Goal: Task Accomplishment & Management: Use online tool/utility

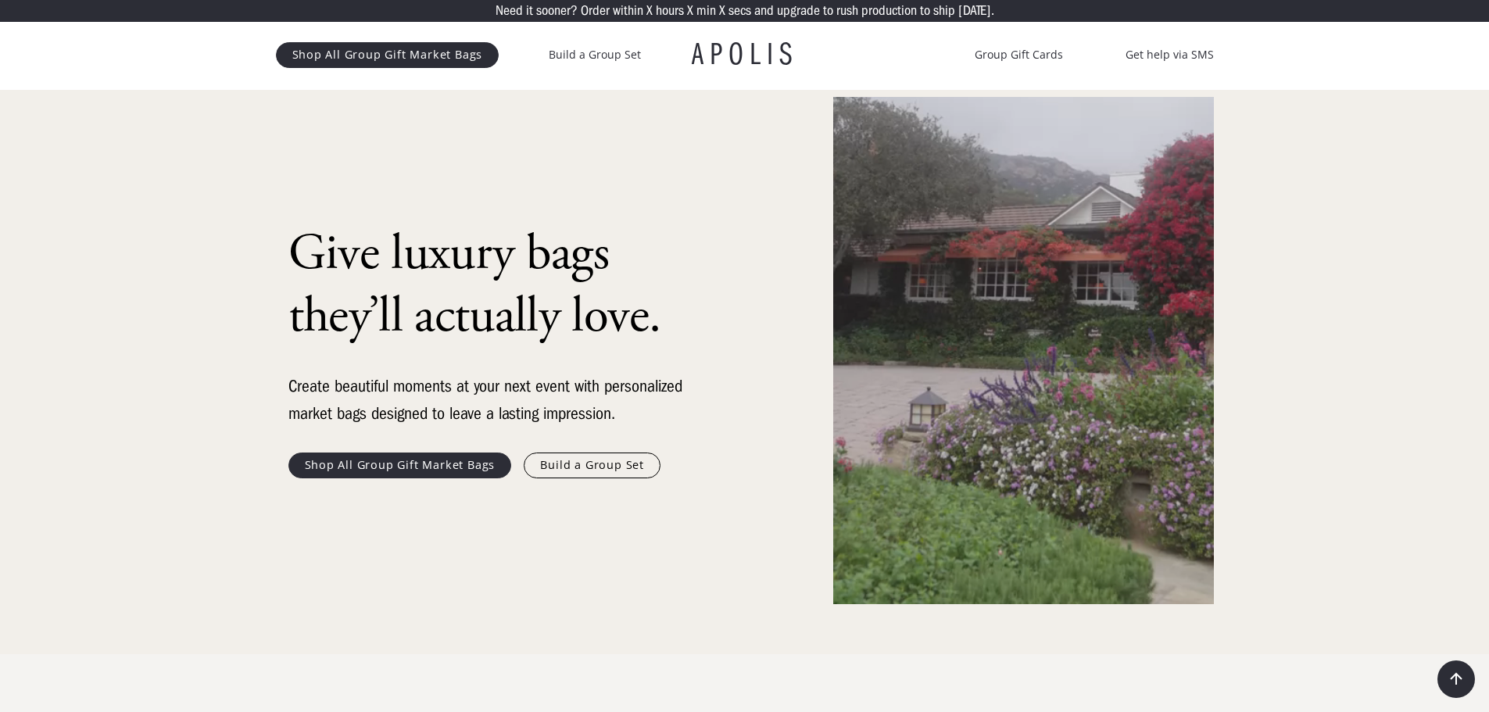
scroll to position [156, 0]
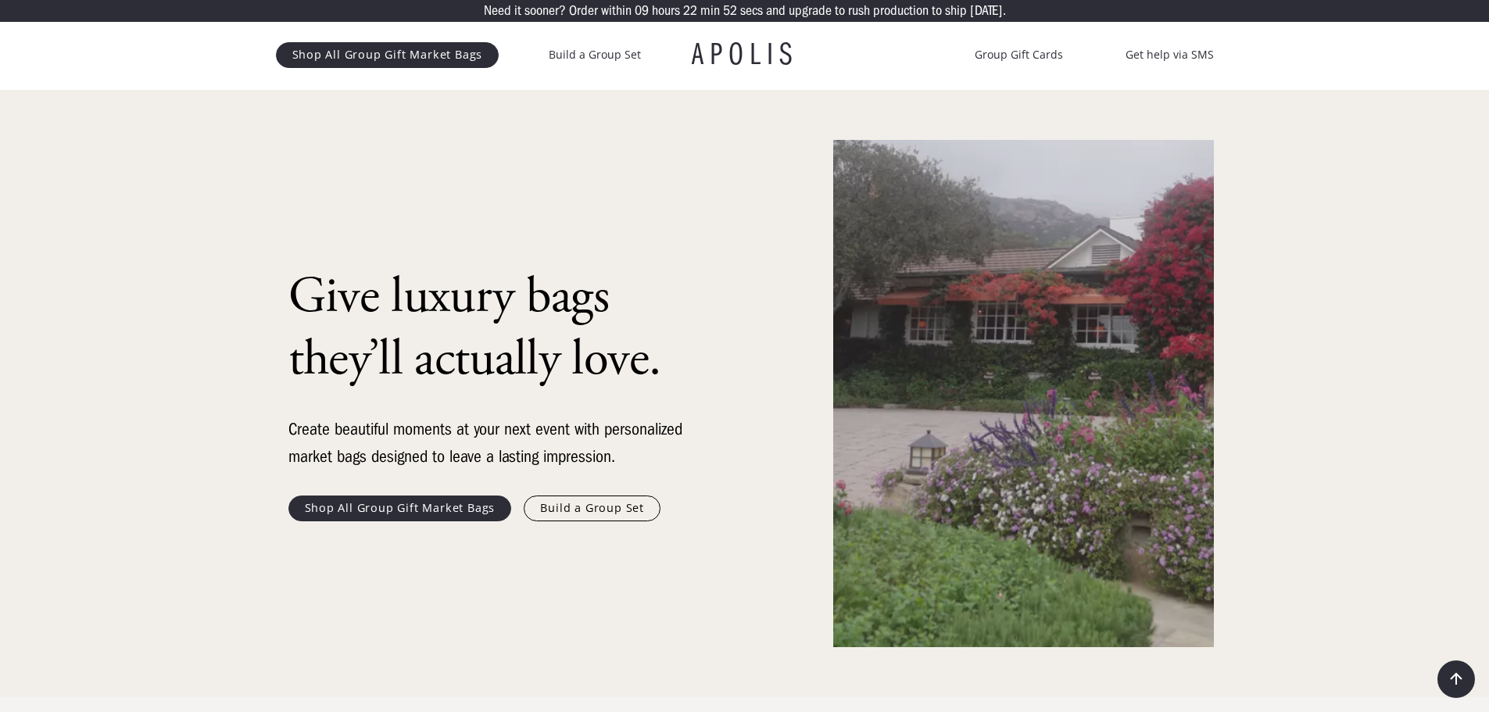
click at [0, 0] on link "Build a Group Set" at bounding box center [0, 0] width 0 height 0
click at [549, 64] on link "Build a Group Set" at bounding box center [595, 54] width 92 height 19
